Goal: Task Accomplishment & Management: Complete application form

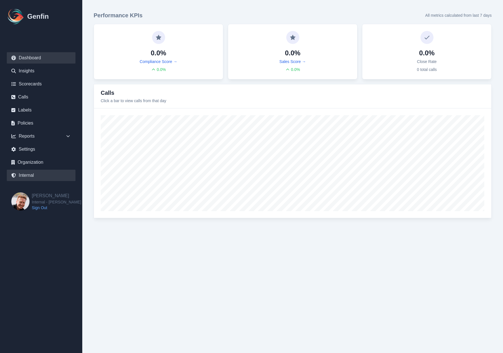
click at [35, 174] on link "Internal" at bounding box center [41, 175] width 69 height 11
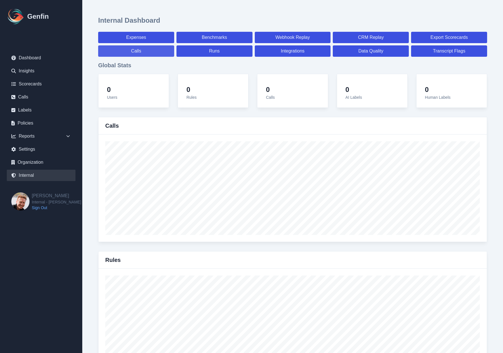
select select "paid"
select select "7"
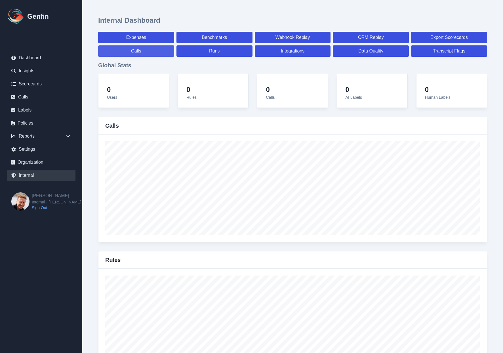
select select "paid"
select select "7"
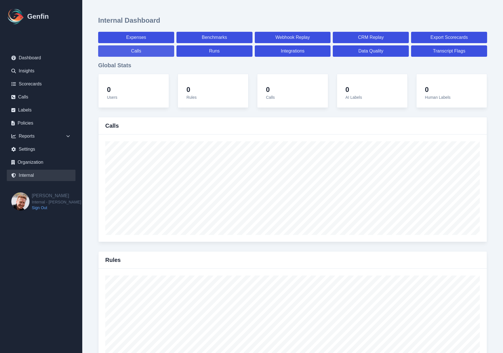
select select "7"
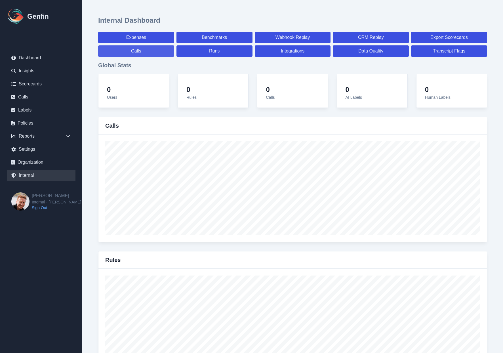
select select "7"
select select "paid"
select select "7"
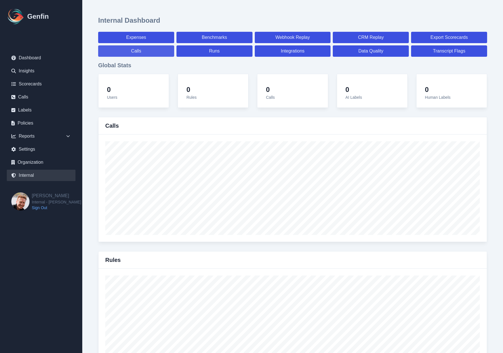
select select "7"
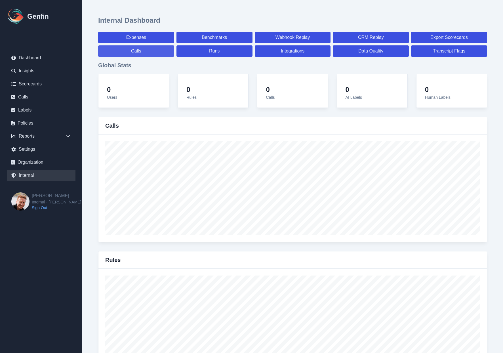
select select "7"
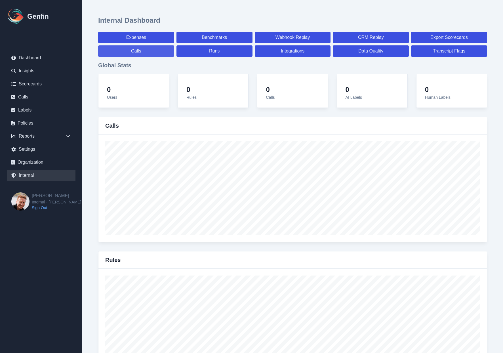
select select "7"
select select "paid"
select select "7"
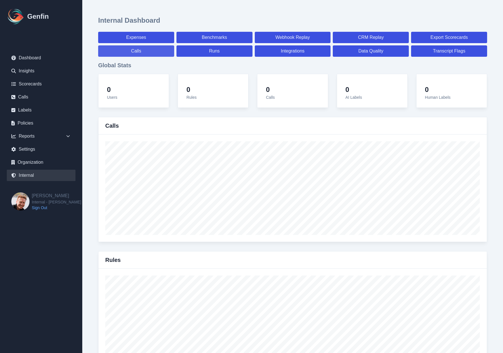
select select "paid"
select select "7"
select select "paid"
select select "7"
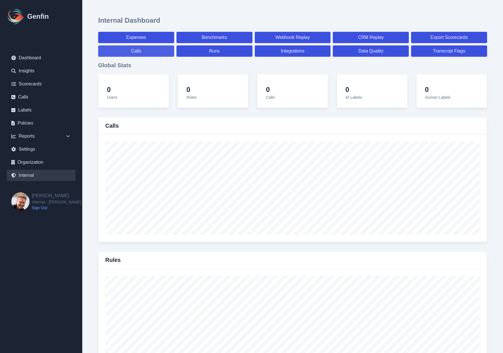
select select "7"
select select "paid"
select select "7"
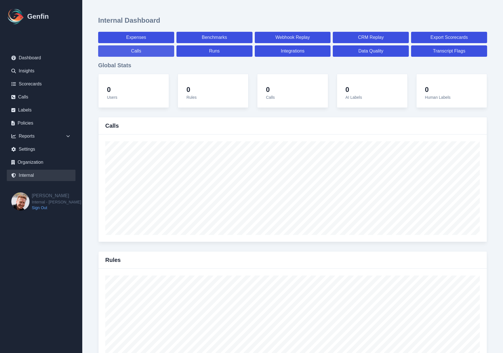
select select "paid"
select select "7"
select select "paid"
select select "7"
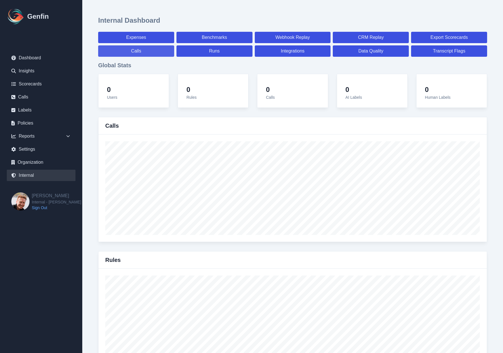
select select "7"
select select "paid"
select select "7"
select select "paid"
select select "7"
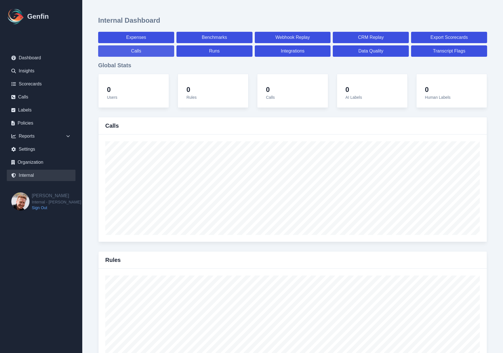
select select "7"
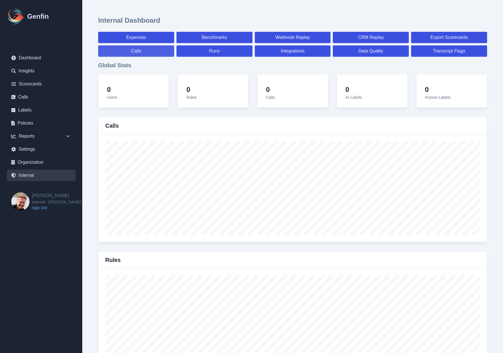
select select "paid"
select select "7"
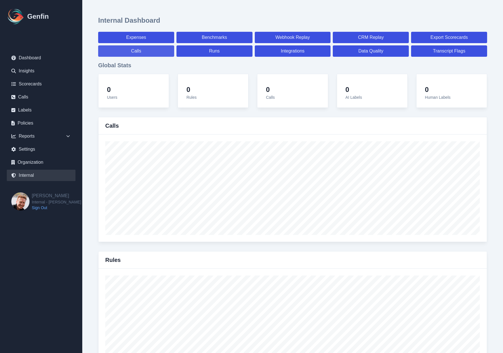
select select "paid"
select select "7"
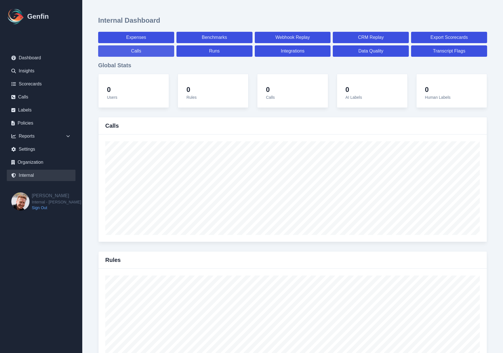
select select "7"
select select "paid"
select select "7"
click at [199, 39] on link "Benchmarks" at bounding box center [214, 37] width 76 height 11
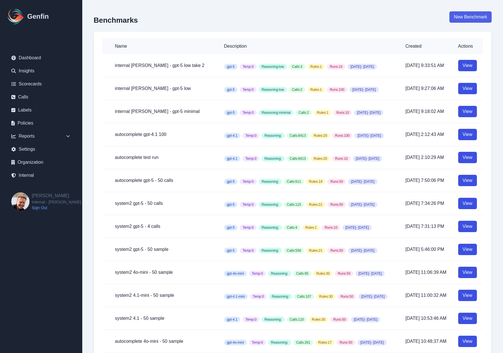
click at [462, 17] on link "New Benchmark" at bounding box center [470, 16] width 42 height 11
select select "100"
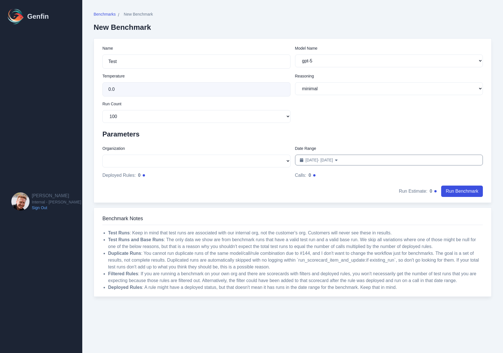
select select "51"
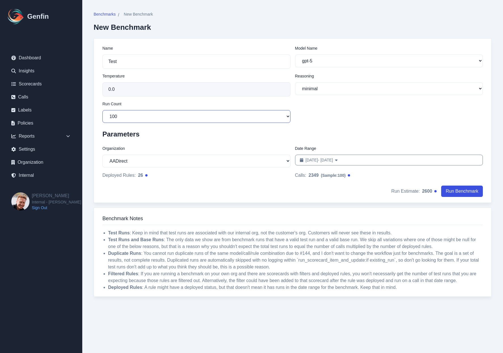
click at [146, 118] on select "10 50 100 200" at bounding box center [196, 116] width 188 height 13
select select "10"
click at [102, 110] on select "10 50 100 200" at bounding box center [196, 116] width 188 height 13
click at [124, 57] on input "Test" at bounding box center [196, 61] width 188 height 14
click at [151, 116] on select "10 50 100 200" at bounding box center [196, 116] width 188 height 13
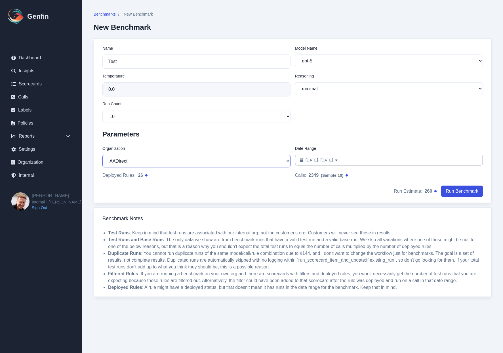
click at [124, 159] on select "AADirect [DOMAIN_NAME] [DOMAIN_NAME] [DOMAIN_NAME] [EMAIL_ADDRESS][DOMAIN_NAME]…" at bounding box center [196, 160] width 188 height 13
select select "5"
click at [102, 155] on select "AADirect [DOMAIN_NAME] [DOMAIN_NAME] [DOMAIN_NAME] [EMAIL_ADDRESS][DOMAIN_NAME]…" at bounding box center [196, 160] width 188 height 13
click at [315, 88] on select "minimal low medium high" at bounding box center [389, 88] width 188 height 13
select select "low"
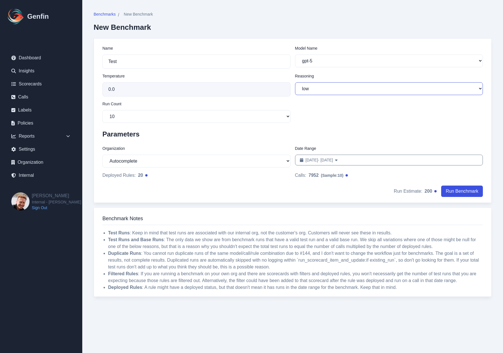
click at [295, 82] on select "minimal low medium high" at bounding box center [389, 88] width 188 height 13
click at [331, 158] on span "[DATE] - [DATE]" at bounding box center [318, 160] width 27 height 6
select select "7"
click at [321, 159] on span "[DATE] - [DATE]" at bounding box center [318, 160] width 27 height 6
select select "8"
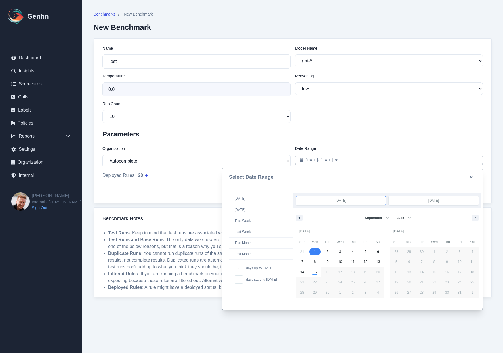
drag, startPoint x: 317, startPoint y: 252, endPoint x: 325, endPoint y: 252, distance: 7.9
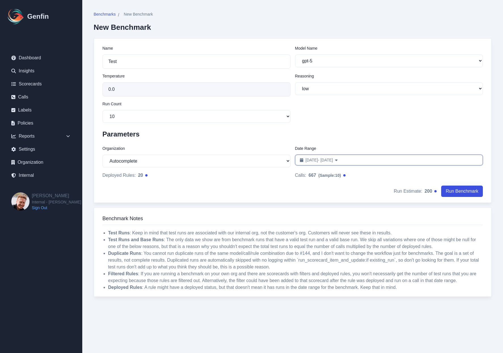
click at [325, 164] on button "[DATE] - [DATE] Date Range" at bounding box center [389, 159] width 188 height 11
select select "8"
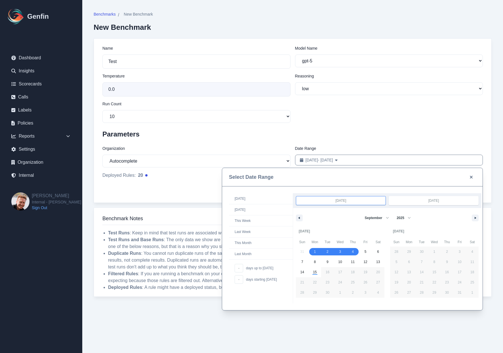
drag, startPoint x: 315, startPoint y: 250, endPoint x: 350, endPoint y: 252, distance: 35.0
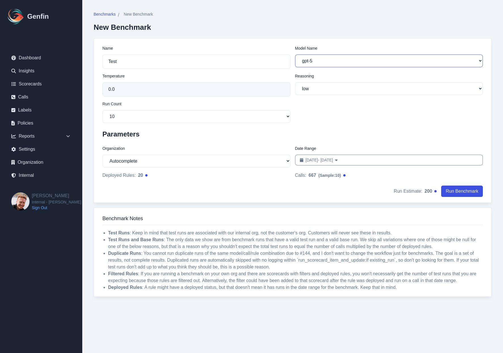
click at [305, 61] on select "gpt-5 gpt-4.1 gpt-4.1-mini gpt-4o gpt-4o-mini o3 o4-mini" at bounding box center [389, 60] width 188 height 13
select select "gpt-4.1"
click at [295, 54] on select "gpt-5 gpt-4.1 gpt-4.1-mini gpt-4o gpt-4o-mini o3 o4-mini" at bounding box center [389, 60] width 188 height 13
click at [203, 63] on input "Test" at bounding box center [196, 61] width 188 height 14
type input "autocomplete - 4.1"
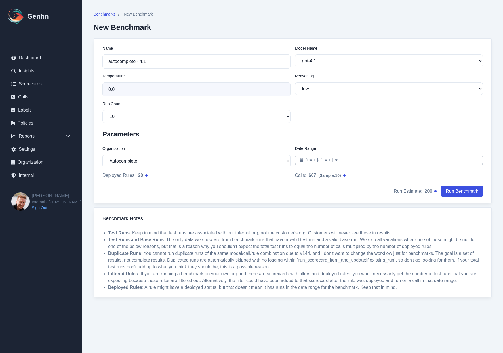
click at [336, 114] on div "Name autocomplete - 4.1 Model Name gpt-5 gpt-4.1 gpt-4.1-mini gpt-4o gpt-4o-min…" at bounding box center [292, 83] width 380 height 77
click at [324, 92] on select "minimal low medium high" at bounding box center [389, 88] width 188 height 13
click at [332, 121] on div "Name autocomplete - 4.1 Model Name gpt-5 gpt-4.1 gpt-4.1-mini gpt-4o gpt-4o-min…" at bounding box center [292, 83] width 380 height 77
click at [245, 114] on select "10 50 100 200" at bounding box center [196, 116] width 188 height 13
click at [102, 110] on select "10 50 100 200" at bounding box center [196, 116] width 188 height 13
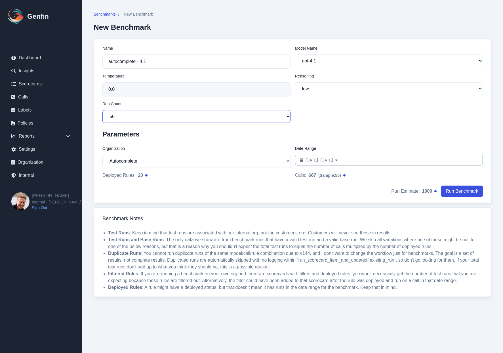
click at [250, 113] on select "10 50 100 200" at bounding box center [196, 116] width 188 height 13
click at [102, 110] on select "10 50 100 200" at bounding box center [196, 116] width 188 height 13
click at [278, 115] on select "10 50 100 200" at bounding box center [196, 116] width 188 height 13
click at [102, 110] on select "10 50 100 200" at bounding box center [196, 116] width 188 height 13
click at [318, 123] on div "Name autocomplete - 4.1 Model Name gpt-5 gpt-4.1 gpt-4.1-mini gpt-4o gpt-4o-min…" at bounding box center [292, 83] width 380 height 77
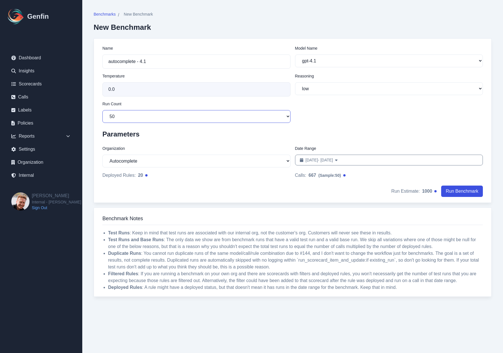
click at [276, 119] on select "10 50 100 200" at bounding box center [196, 116] width 188 height 13
click at [102, 110] on select "10 50 100 200" at bounding box center [196, 116] width 188 height 13
click at [272, 114] on select "10 50 100 200" at bounding box center [196, 116] width 188 height 13
click at [184, 115] on select "10 50 100 200" at bounding box center [196, 116] width 188 height 13
select select "10"
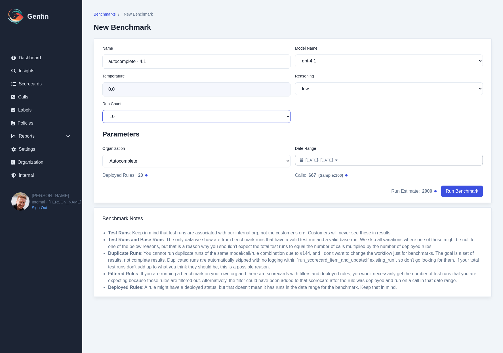
click at [102, 110] on select "10 50 100 200" at bounding box center [196, 116] width 188 height 13
click at [314, 63] on select "gpt-5 gpt-4.1 gpt-4.1-mini gpt-4o gpt-4o-mini o3 o4-mini" at bounding box center [389, 60] width 188 height 13
select select "gpt-5"
click at [295, 54] on select "gpt-5 gpt-4.1 gpt-4.1-mini gpt-4o gpt-4o-mini o3 o4-mini" at bounding box center [389, 60] width 188 height 13
click at [322, 105] on div "Name autocomplete - 4.1 Model Name gpt-5 gpt-4.1 gpt-4.1-mini gpt-4o gpt-4o-min…" at bounding box center [292, 83] width 380 height 77
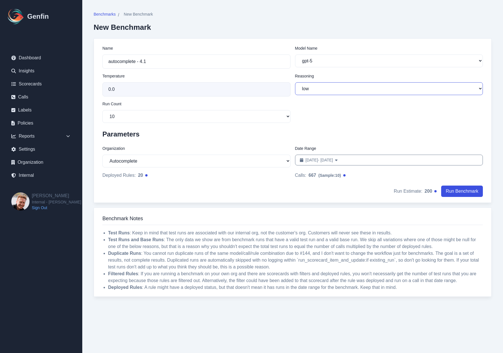
click at [319, 93] on select "minimal low medium high" at bounding box center [389, 88] width 188 height 13
click at [295, 82] on select "minimal low medium high" at bounding box center [389, 88] width 188 height 13
click at [323, 123] on form "Name autocomplete - 4.1 Model Name gpt-5 gpt-4.1 gpt-4.1-mini gpt-4o gpt-4o-min…" at bounding box center [292, 123] width 380 height 156
click at [158, 164] on select "AADirect [DOMAIN_NAME] [DOMAIN_NAME] [DOMAIN_NAME] [EMAIL_ADDRESS][DOMAIN_NAME]…" at bounding box center [196, 160] width 188 height 13
select select "1"
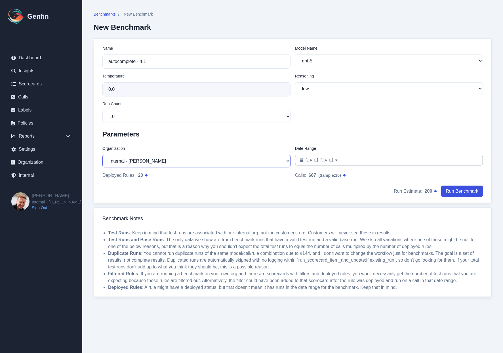
click at [102, 155] on select "AADirect [DOMAIN_NAME] [DOMAIN_NAME] [DOMAIN_NAME] [EMAIL_ADDRESS][DOMAIN_NAME]…" at bounding box center [196, 160] width 188 height 13
click at [173, 60] on input "autocomplete - 4.1" at bounding box center [196, 61] width 188 height 14
type input "internal [PERSON_NAME] - gpt-5 test"
click at [464, 194] on button "Run Benchmark" at bounding box center [462, 190] width 42 height 11
